Goal: Information Seeking & Learning: Learn about a topic

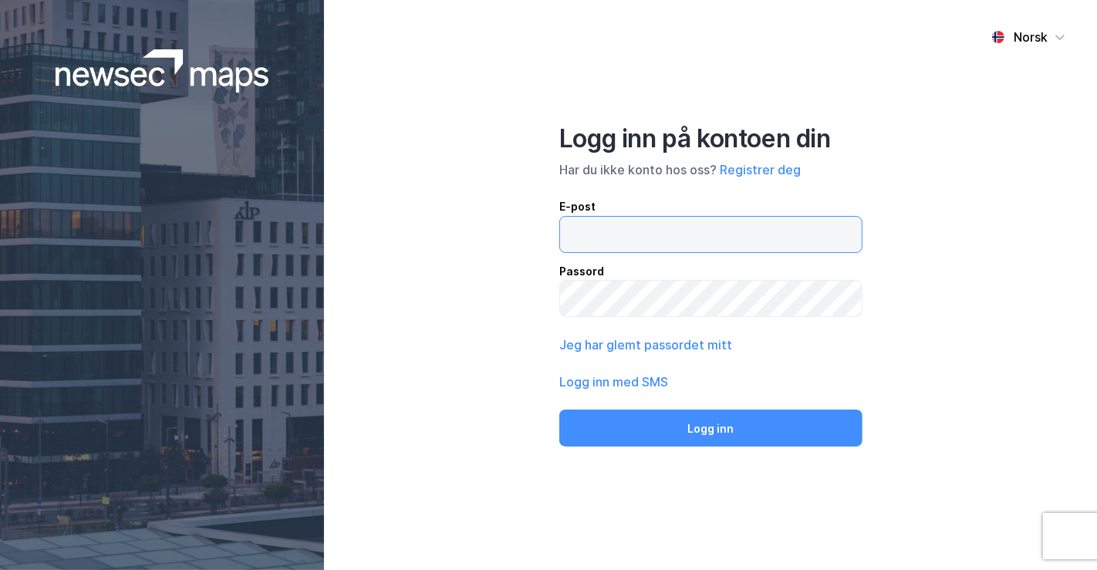
click at [638, 226] on input "email" at bounding box center [711, 234] width 302 height 35
type input "[PERSON_NAME][EMAIL_ADDRESS][DOMAIN_NAME]"
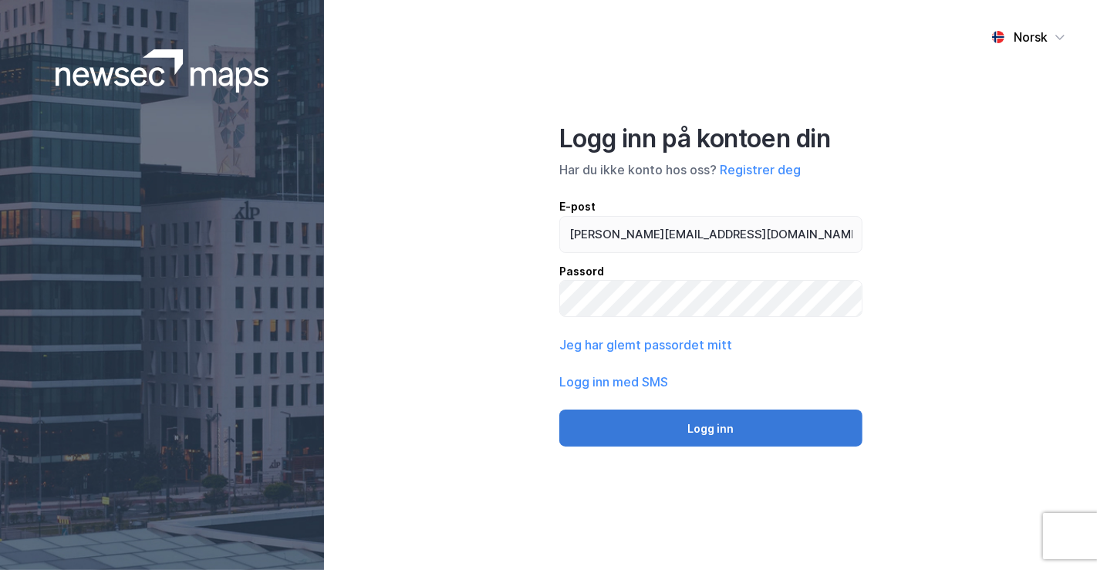
click at [717, 428] on button "Logg inn" at bounding box center [710, 428] width 303 height 37
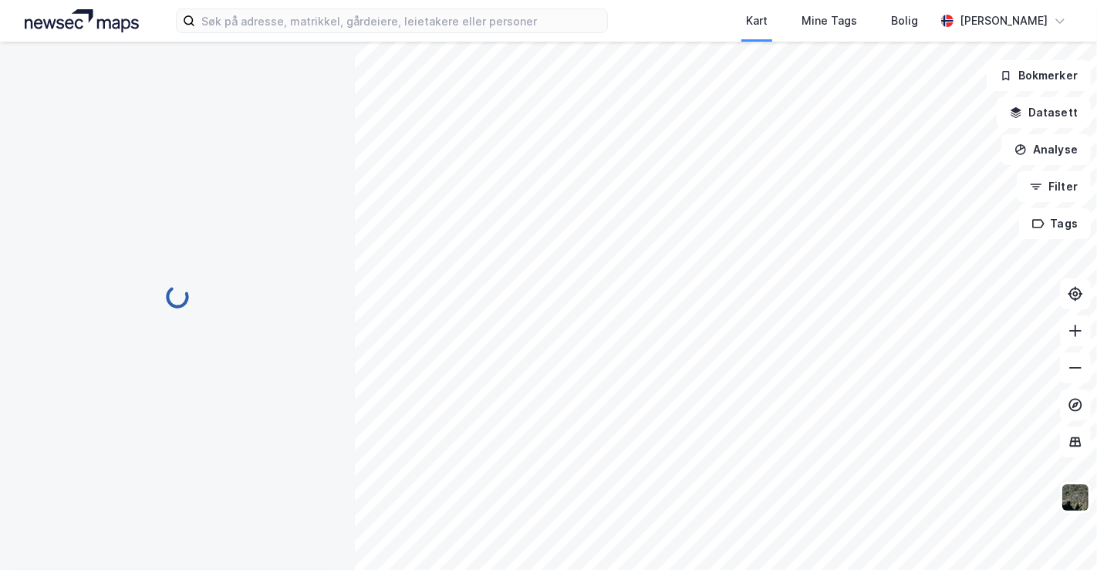
scroll to position [90, 0]
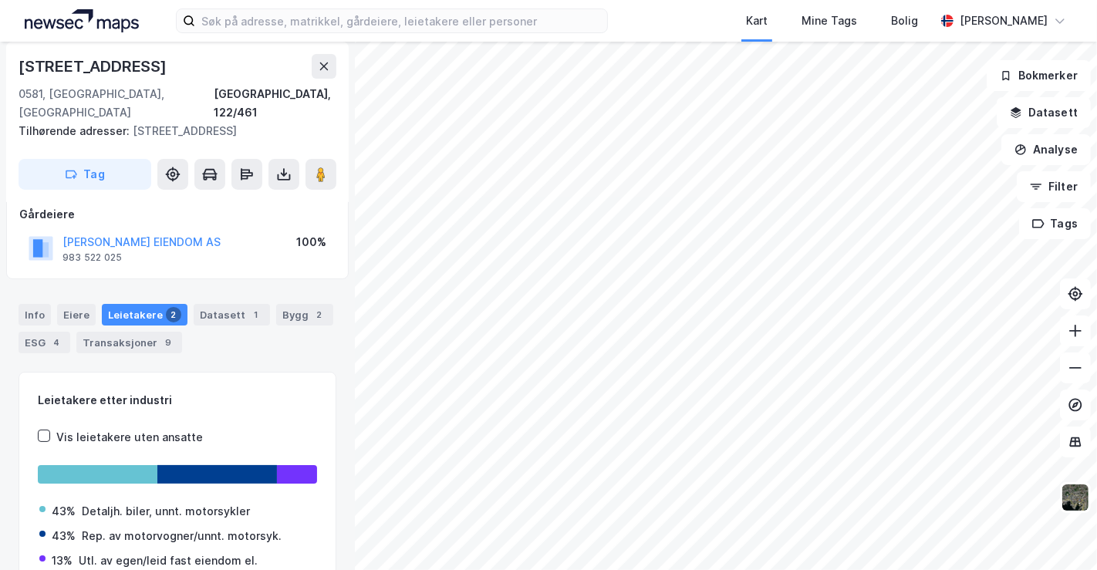
click at [306, 34] on div "Kart Mine Tags Bolig [PERSON_NAME]" at bounding box center [548, 21] width 1097 height 42
click at [289, 18] on input at bounding box center [401, 20] width 412 height 23
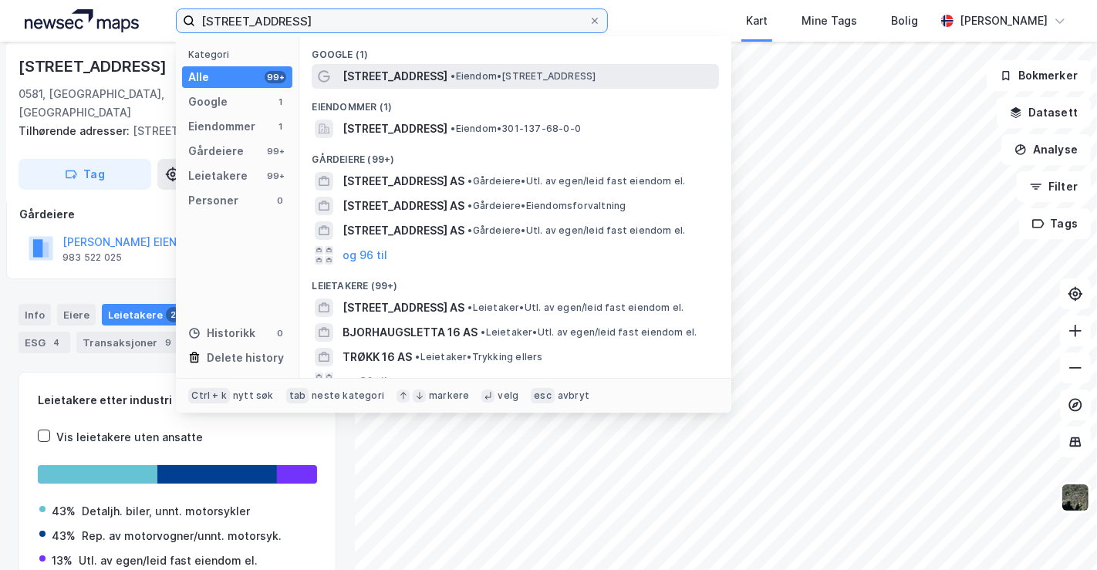
type input "[STREET_ADDRESS]"
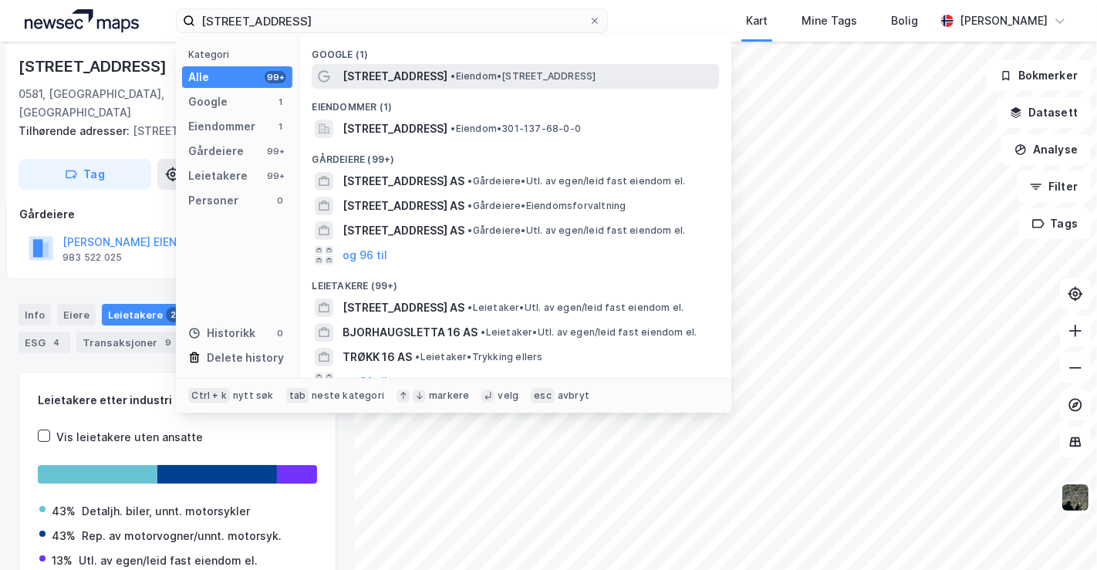
click at [436, 83] on div "[STREET_ADDRESS] • Eiendom • [STREET_ADDRESS]" at bounding box center [529, 76] width 373 height 19
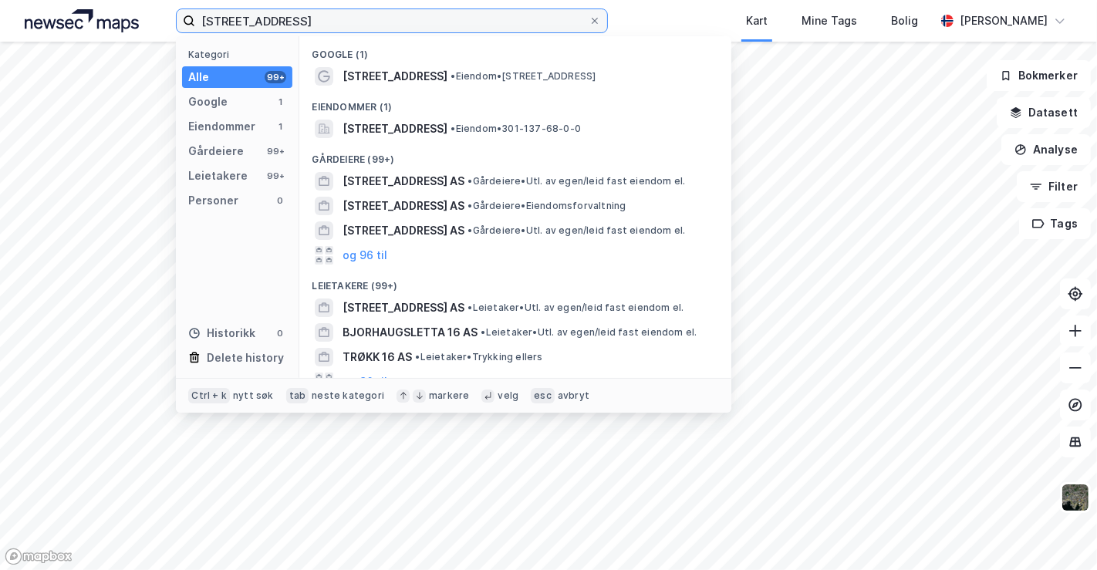
click at [274, 19] on input "[STREET_ADDRESS]" at bounding box center [391, 20] width 393 height 23
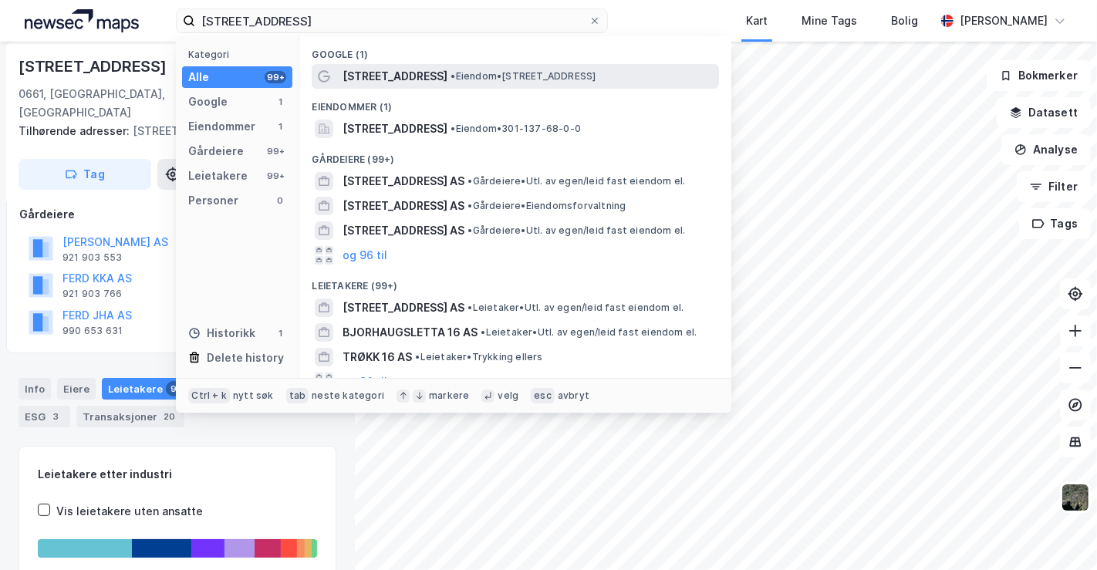
click at [392, 71] on span "[STREET_ADDRESS]" at bounding box center [395, 76] width 105 height 19
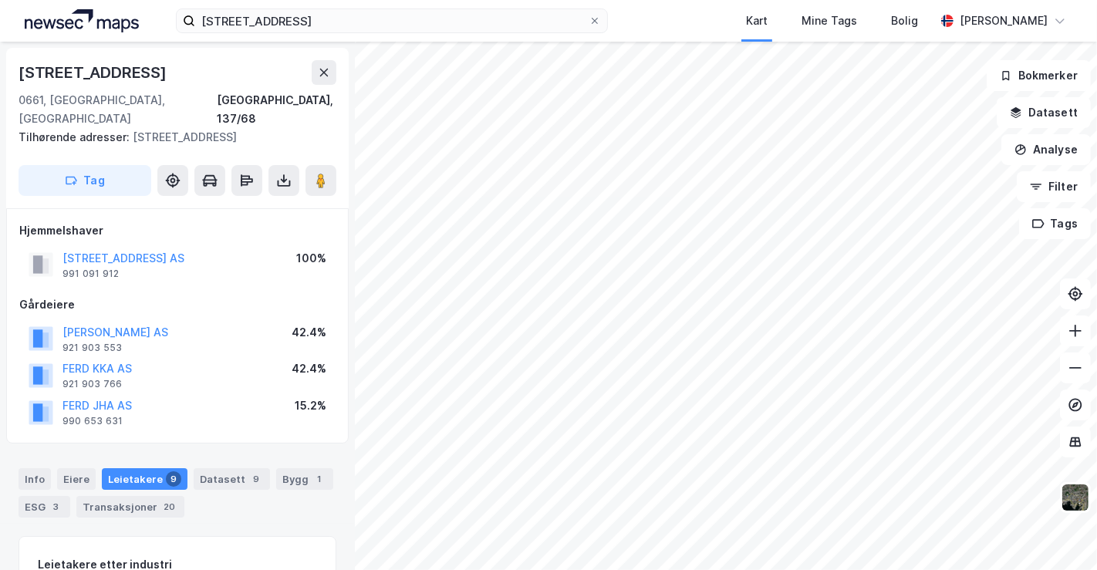
scroll to position [90, 0]
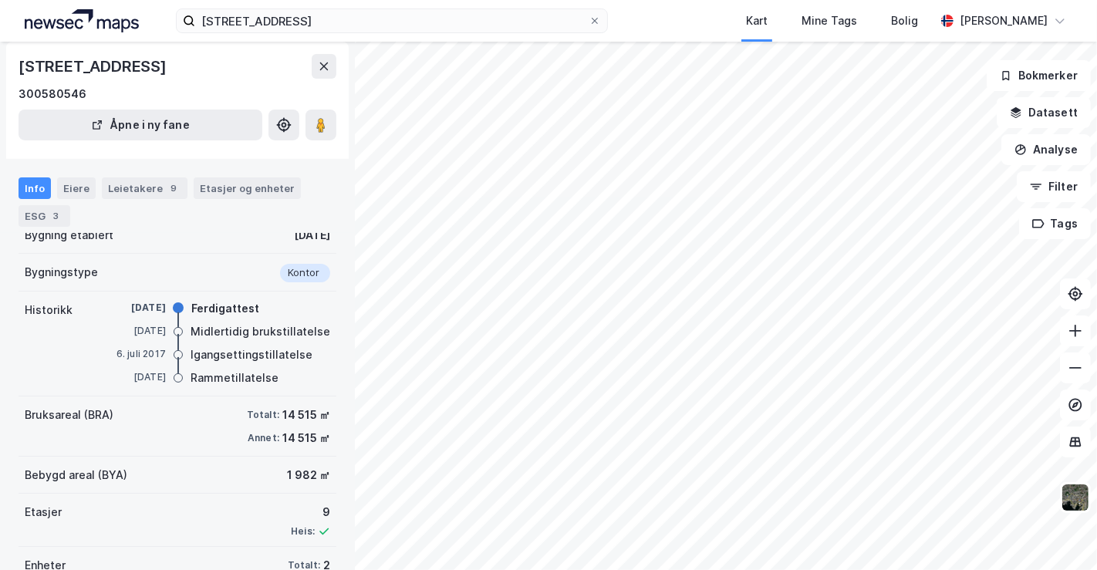
scroll to position [145, 0]
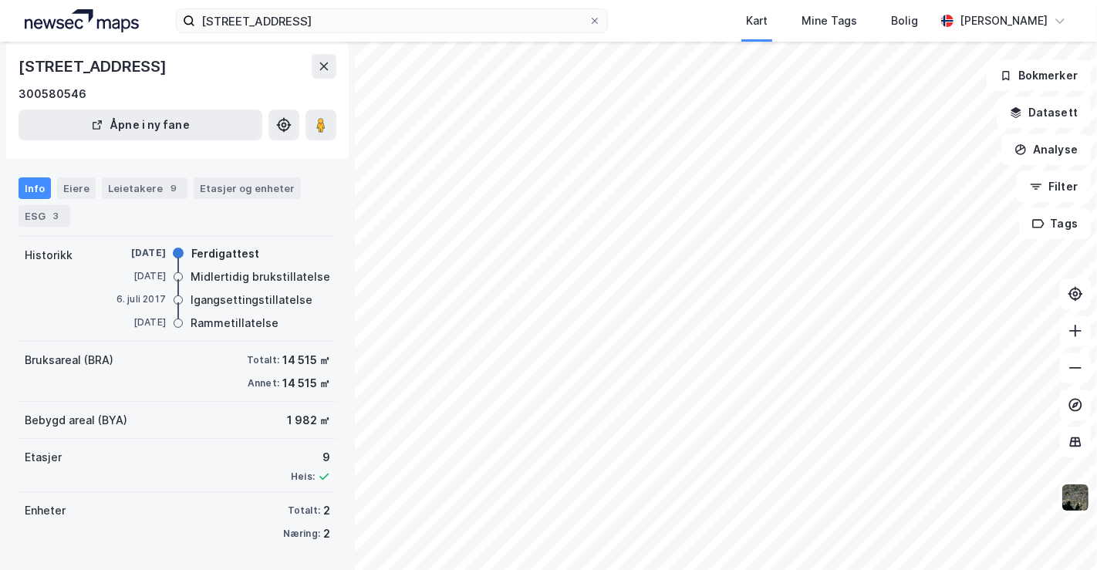
click at [65, 174] on div "Info Eiere Leietakere 9 Etasjer og enheter ESG 3" at bounding box center [177, 196] width 355 height 74
click at [70, 184] on div "Eiere" at bounding box center [76, 188] width 39 height 22
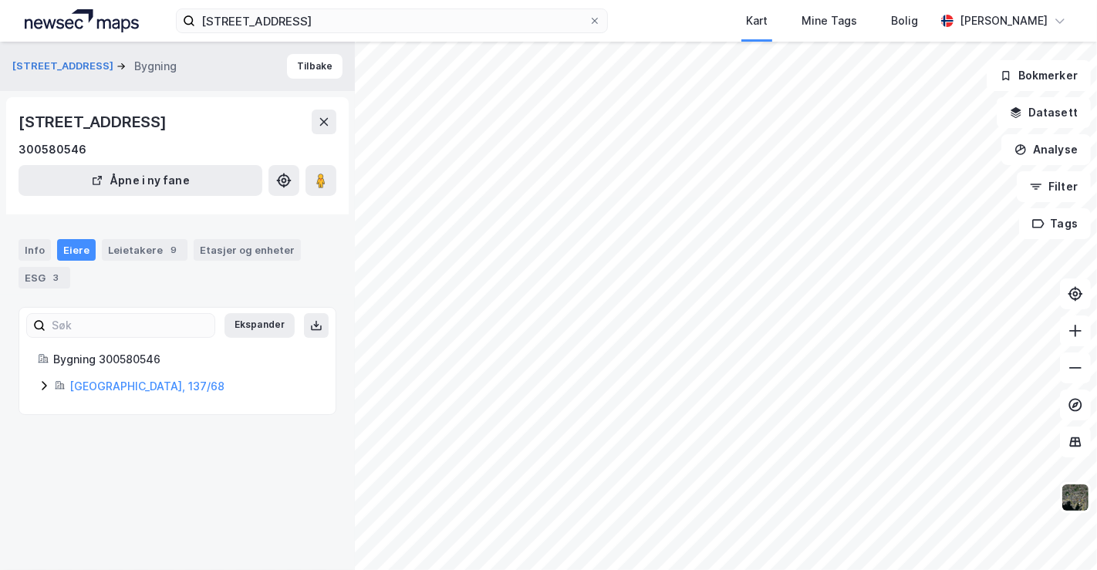
click at [45, 386] on icon at bounding box center [44, 385] width 5 height 9
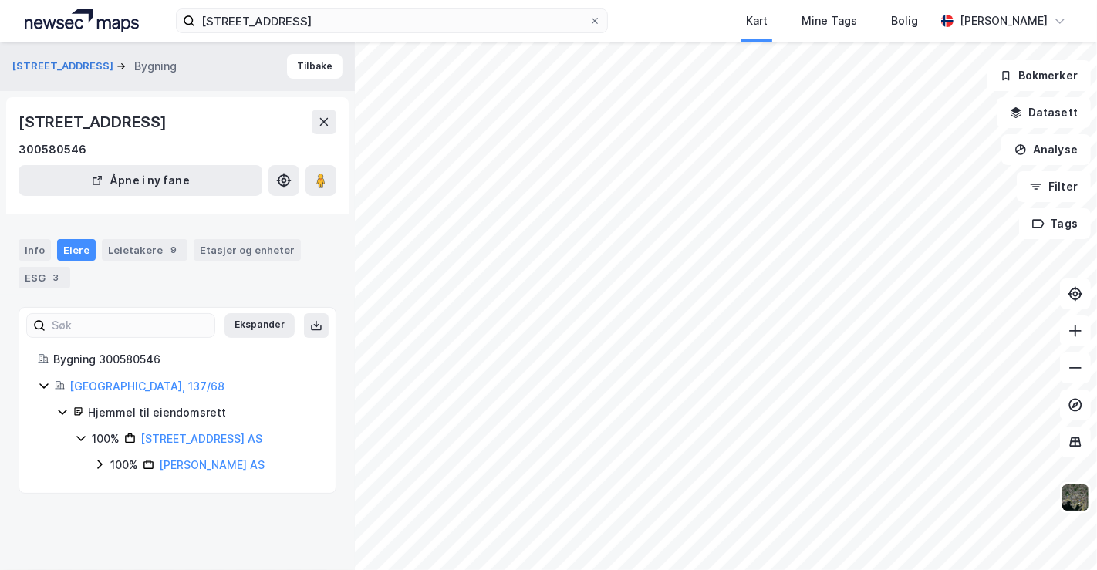
drag, startPoint x: 272, startPoint y: 444, endPoint x: 161, endPoint y: 451, distance: 111.3
click at [161, 451] on div "100% Østensjøveien 16 AS 100% [PERSON_NAME] AS" at bounding box center [196, 452] width 242 height 45
click at [130, 252] on div "Leietakere 9" at bounding box center [145, 250] width 86 height 22
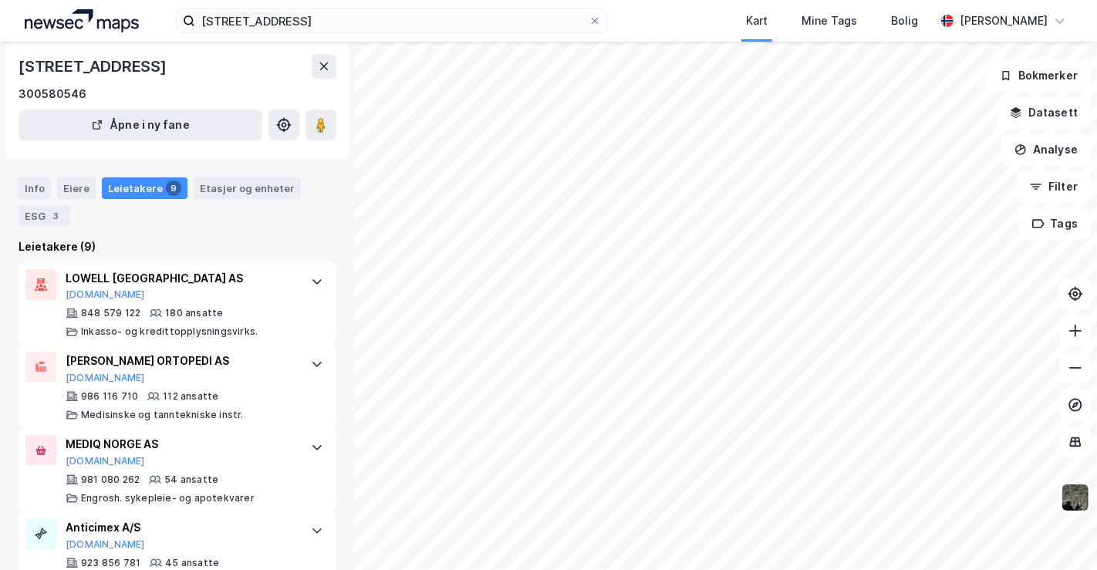
scroll to position [326, 0]
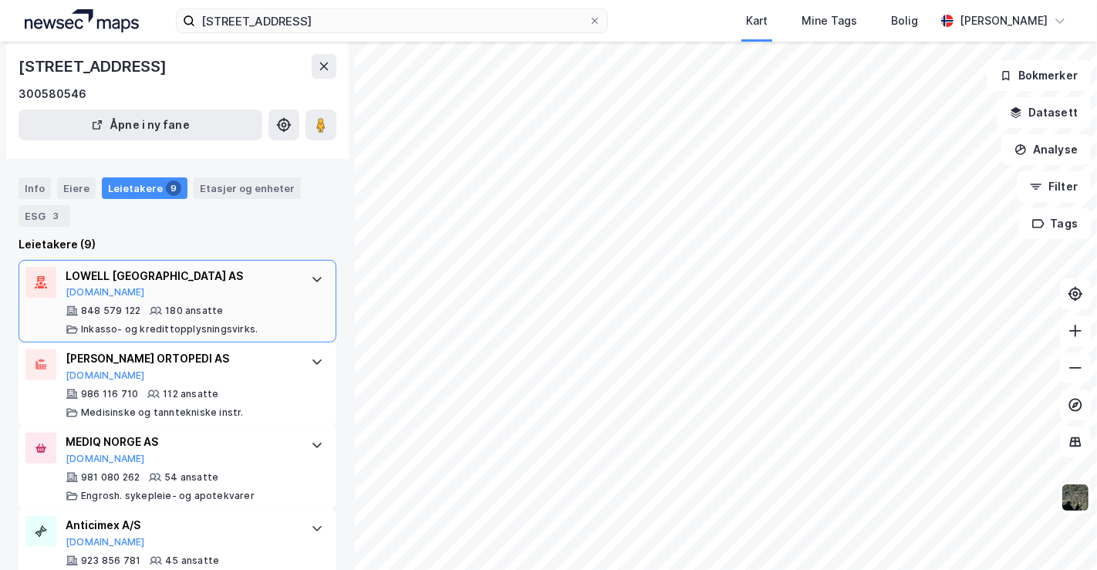
click at [311, 278] on icon at bounding box center [317, 279] width 12 height 12
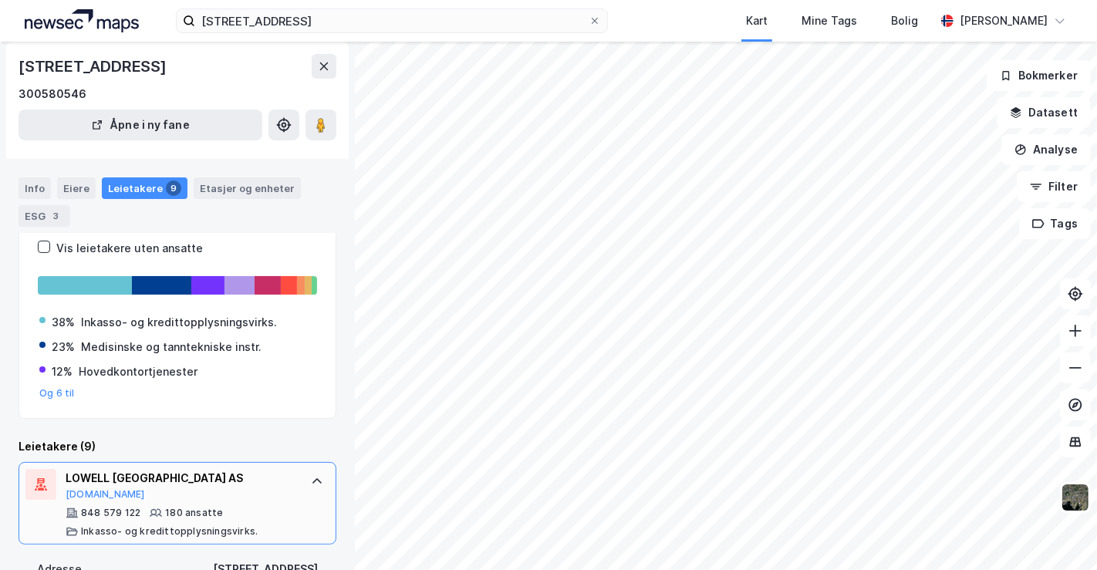
scroll to position [119, 0]
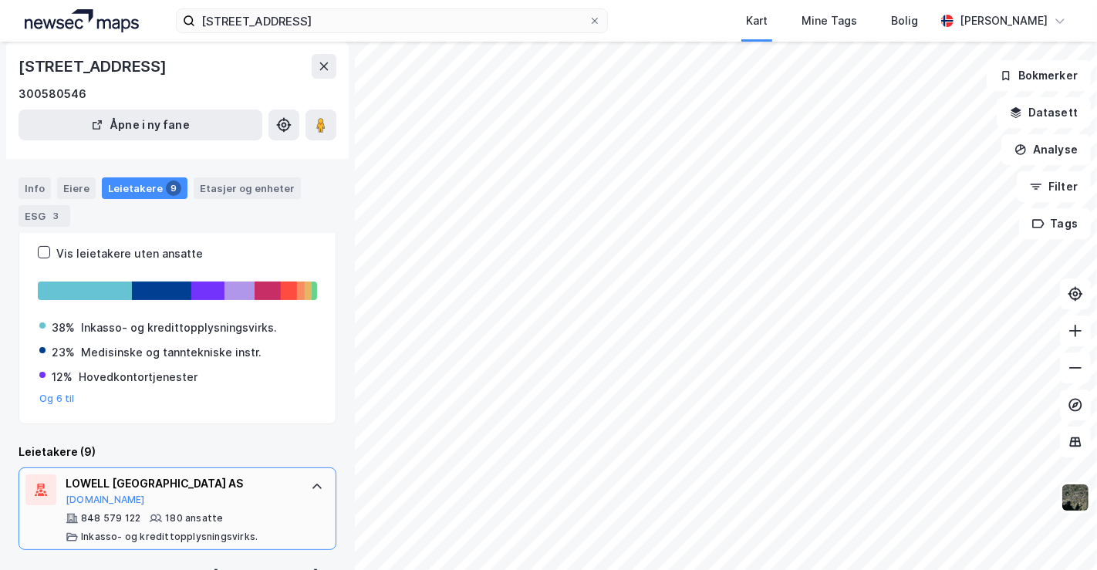
click at [312, 484] on icon at bounding box center [316, 486] width 9 height 5
